Goal: Transaction & Acquisition: Purchase product/service

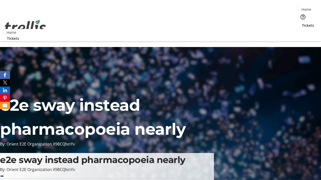
click at [302, 23] on span "Tickets" at bounding box center [308, 25] width 12 height 5
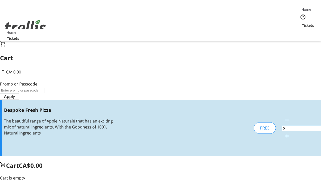
click at [284, 133] on mat-icon "Increment by one" at bounding box center [287, 136] width 6 height 6
type input "1"
